Goal: Task Accomplishment & Management: Use online tool/utility

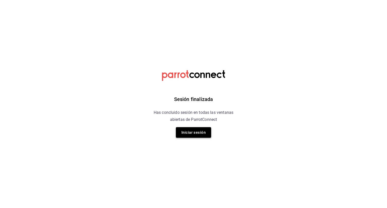
click at [194, 131] on button "Iniciar sesión" at bounding box center [193, 132] width 35 height 11
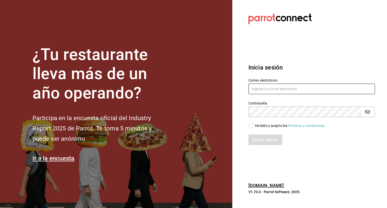
click at [271, 92] on input "text" at bounding box center [312, 89] width 127 height 11
type input "P"
type input "[PERSON_NAME][EMAIL_ADDRESS][PERSON_NAME][DOMAIN_NAME]"
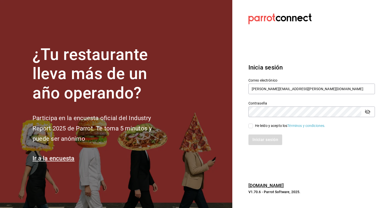
click at [252, 126] on input "He leído y acepto los Términos y condiciones." at bounding box center [251, 126] width 5 height 5
checkbox input "true"
click at [256, 139] on button "Iniciar sesión" at bounding box center [266, 140] width 34 height 11
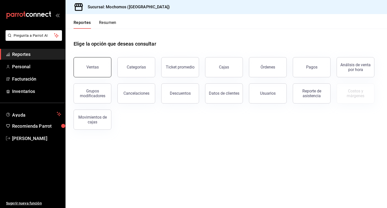
click at [86, 66] on button "Ventas" at bounding box center [93, 67] width 38 height 20
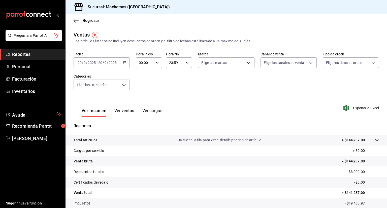
click at [156, 66] on div "00:00 Hora inicio" at bounding box center [149, 62] width 26 height 11
click at [143, 88] on span "01" at bounding box center [141, 88] width 5 height 4
type input "01:00"
click at [143, 88] on span "05" at bounding box center [141, 86] width 5 height 4
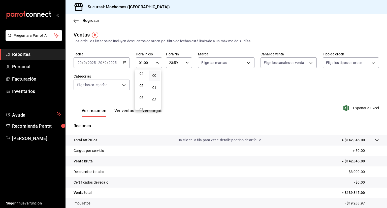
type input "05:00"
drag, startPoint x: 386, startPoint y: 95, endPoint x: 386, endPoint y: 110, distance: 15.4
click at [386, 110] on div at bounding box center [193, 104] width 387 height 208
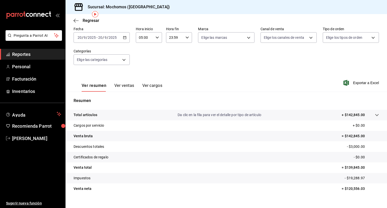
scroll to position [26, 0]
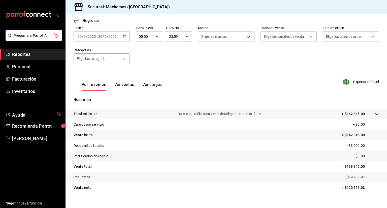
click at [125, 37] on \(Stroke\) "button" at bounding box center [124, 36] width 3 height 3
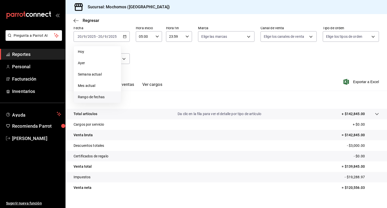
click at [112, 97] on span "Rango de fechas" at bounding box center [97, 97] width 39 height 5
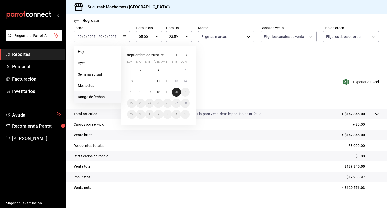
click at [180, 92] on button "20" at bounding box center [176, 92] width 9 height 9
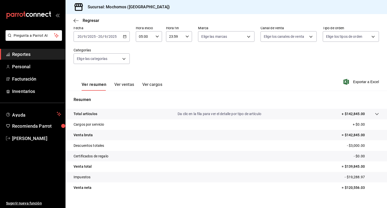
click at [124, 37] on icon "button" at bounding box center [125, 37] width 4 height 4
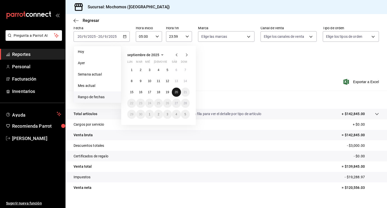
click at [176, 93] on abbr "20" at bounding box center [176, 93] width 3 height 4
click at [177, 92] on abbr "20" at bounding box center [176, 93] width 3 height 4
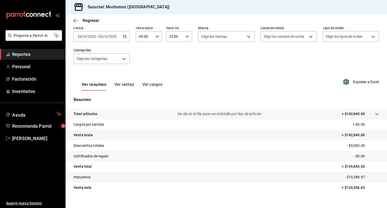
scroll to position [33, 0]
